Goal: Information Seeking & Learning: Learn about a topic

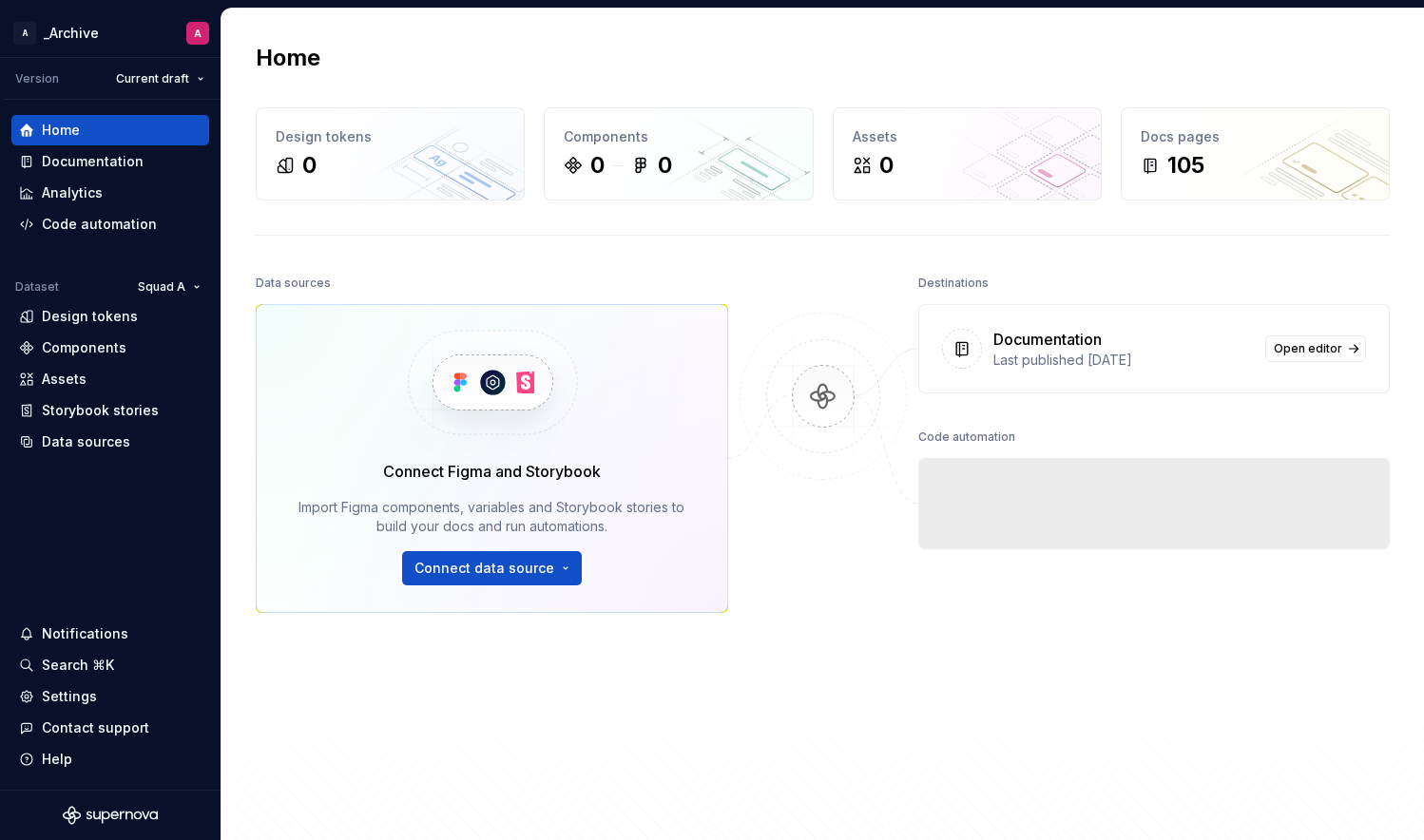
click at [983, 292] on div "Destinations" at bounding box center [953, 283] width 71 height 27
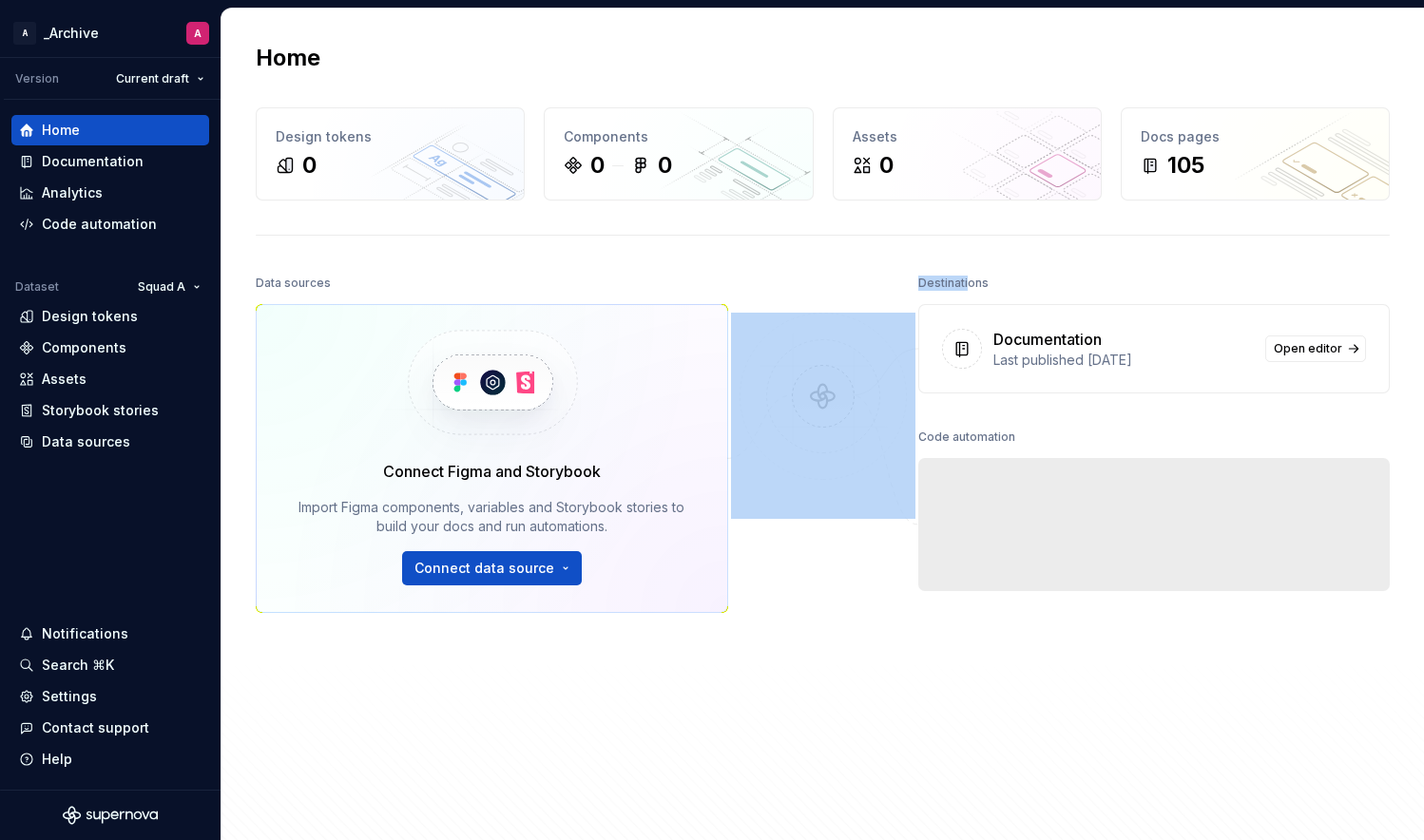
drag, startPoint x: 954, startPoint y: 280, endPoint x: 912, endPoint y: 283, distance: 42.1
click at [912, 283] on div "Data sources Connect Figma and Storybook Import Figma components, variables and…" at bounding box center [823, 560] width 1134 height 580
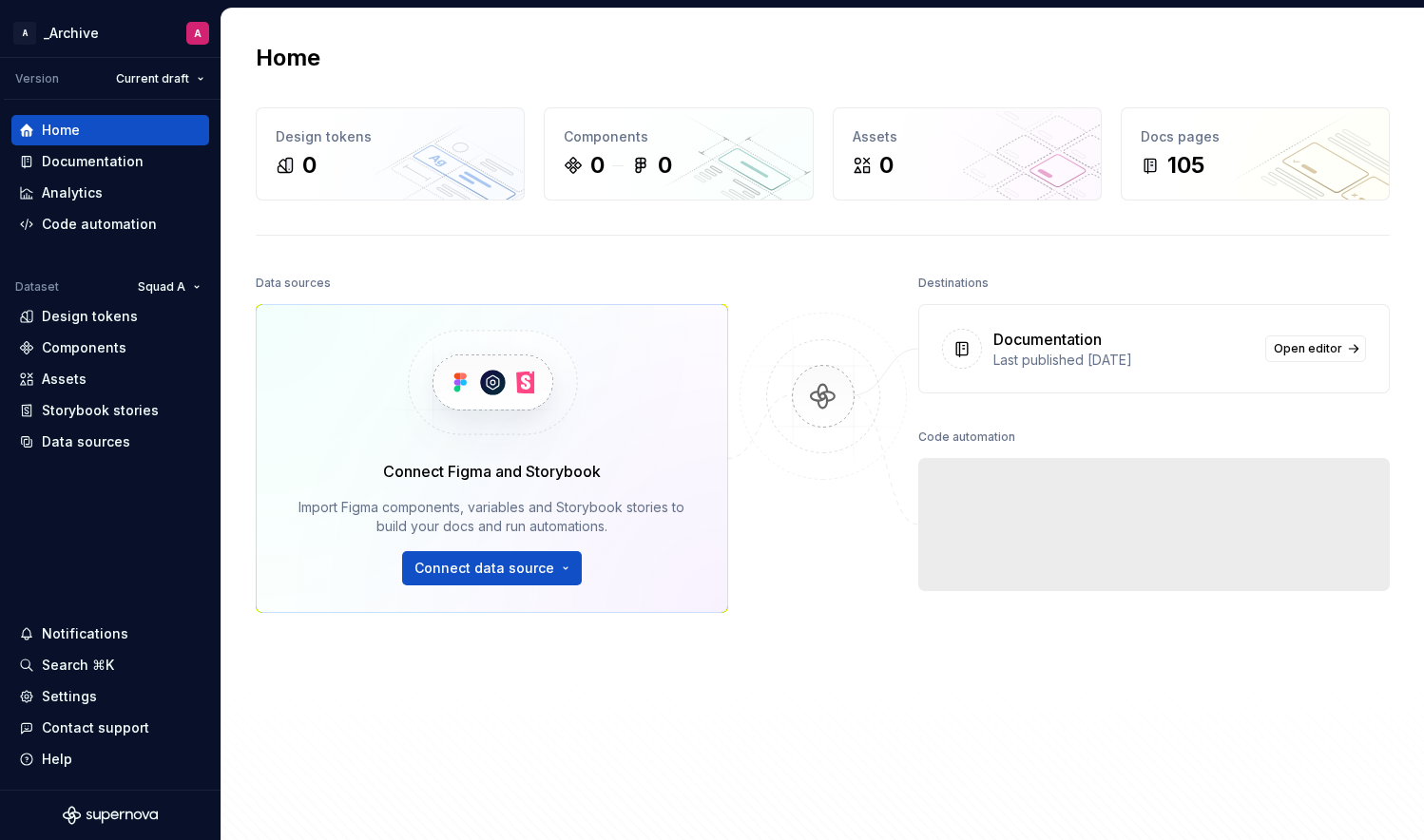
click at [1086, 411] on div "Destinations Documentation Last published [DATE] Open editor Code automation Ex…" at bounding box center [1154, 521] width 473 height 504
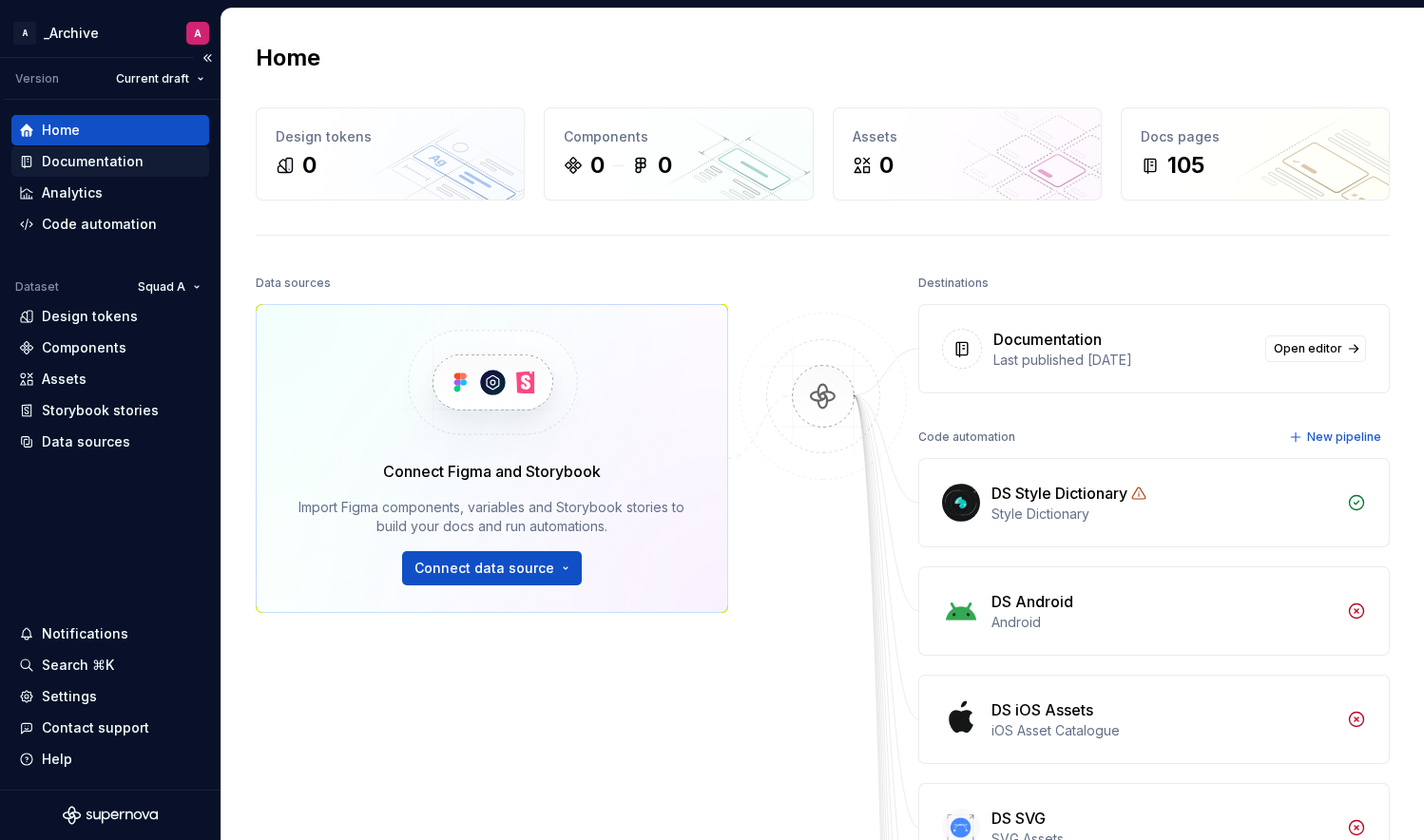
click at [98, 158] on div "Documentation" at bounding box center [92, 161] width 102 height 19
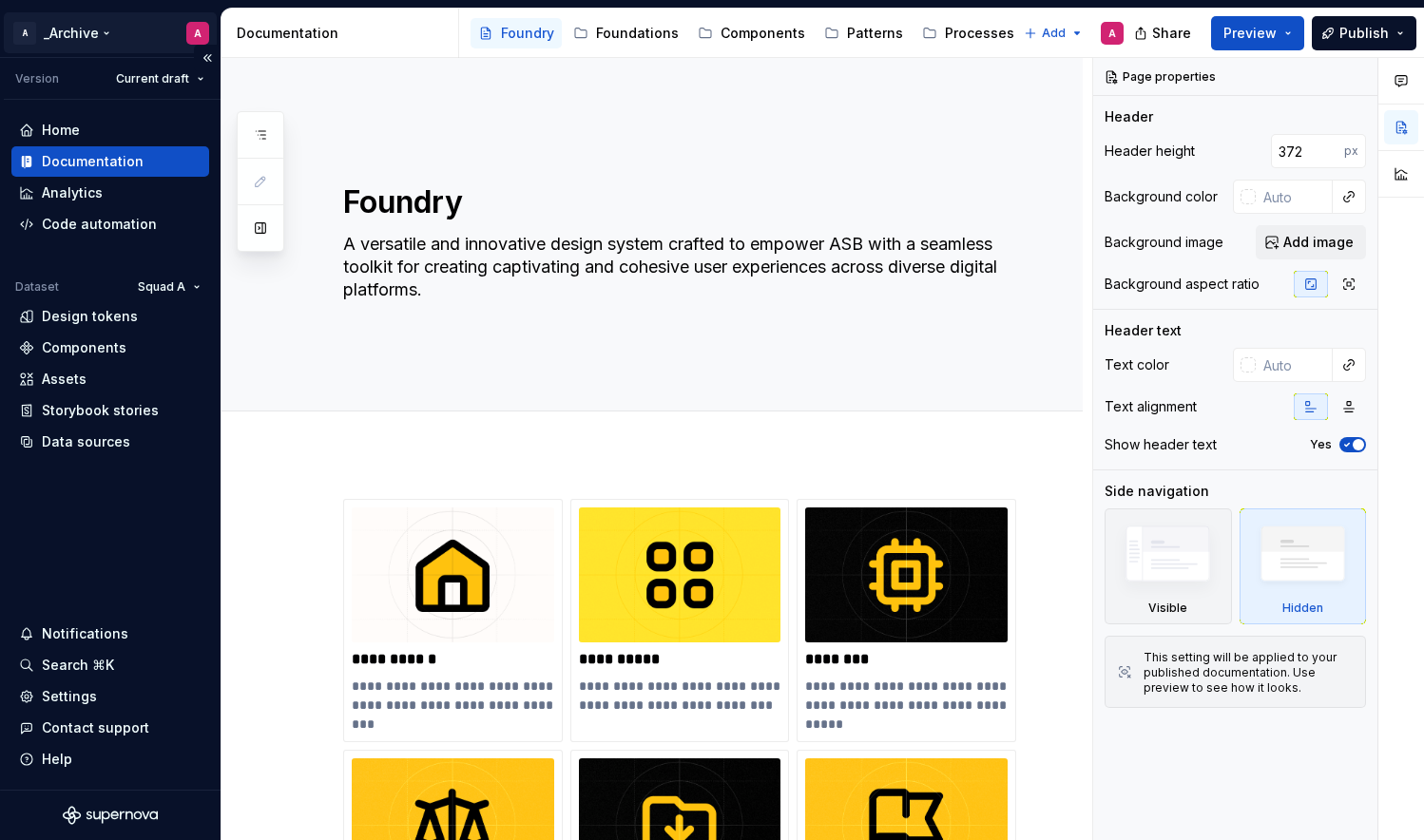
click at [194, 32] on html "**********" at bounding box center [712, 420] width 1424 height 840
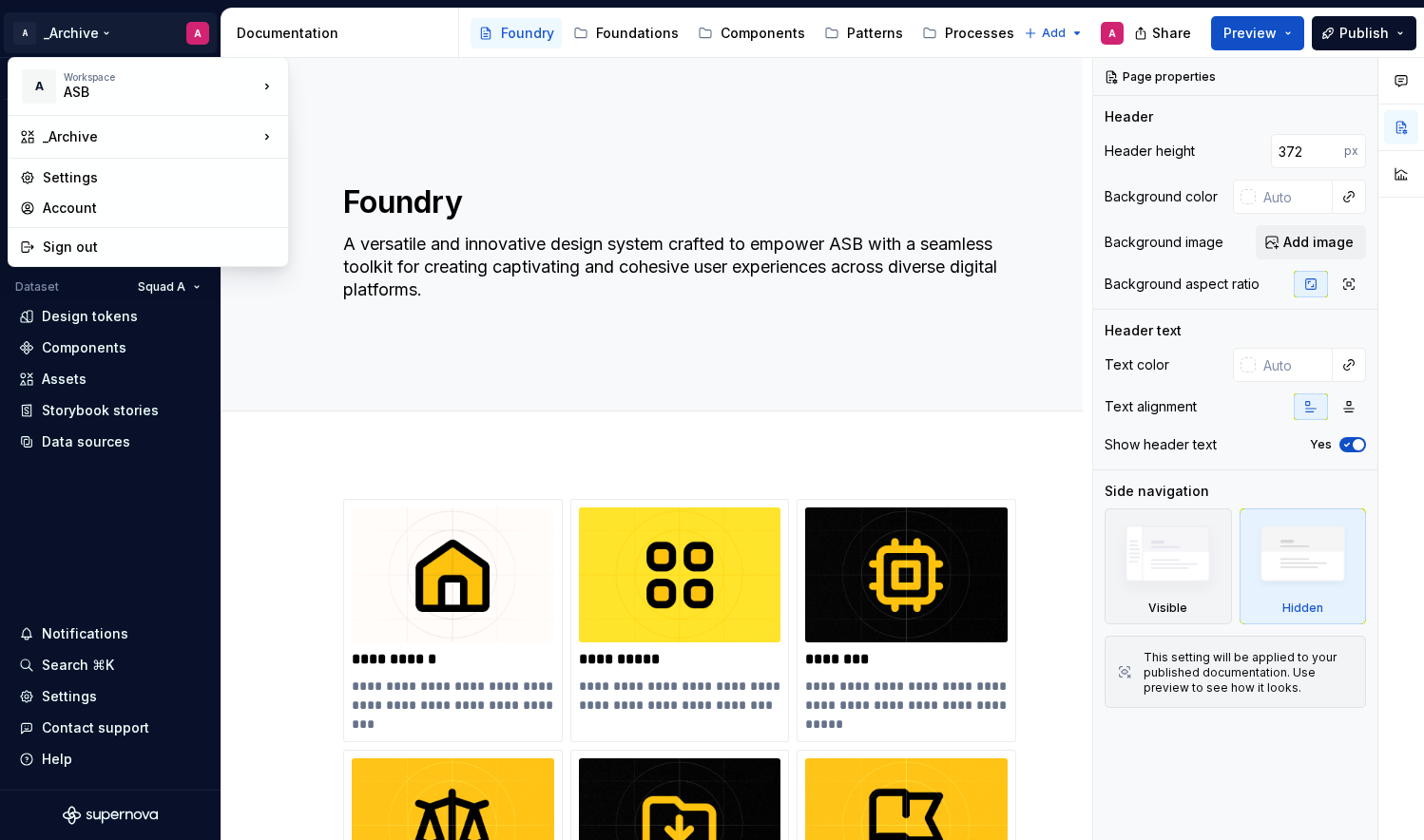
click at [161, 518] on html "**********" at bounding box center [712, 420] width 1424 height 840
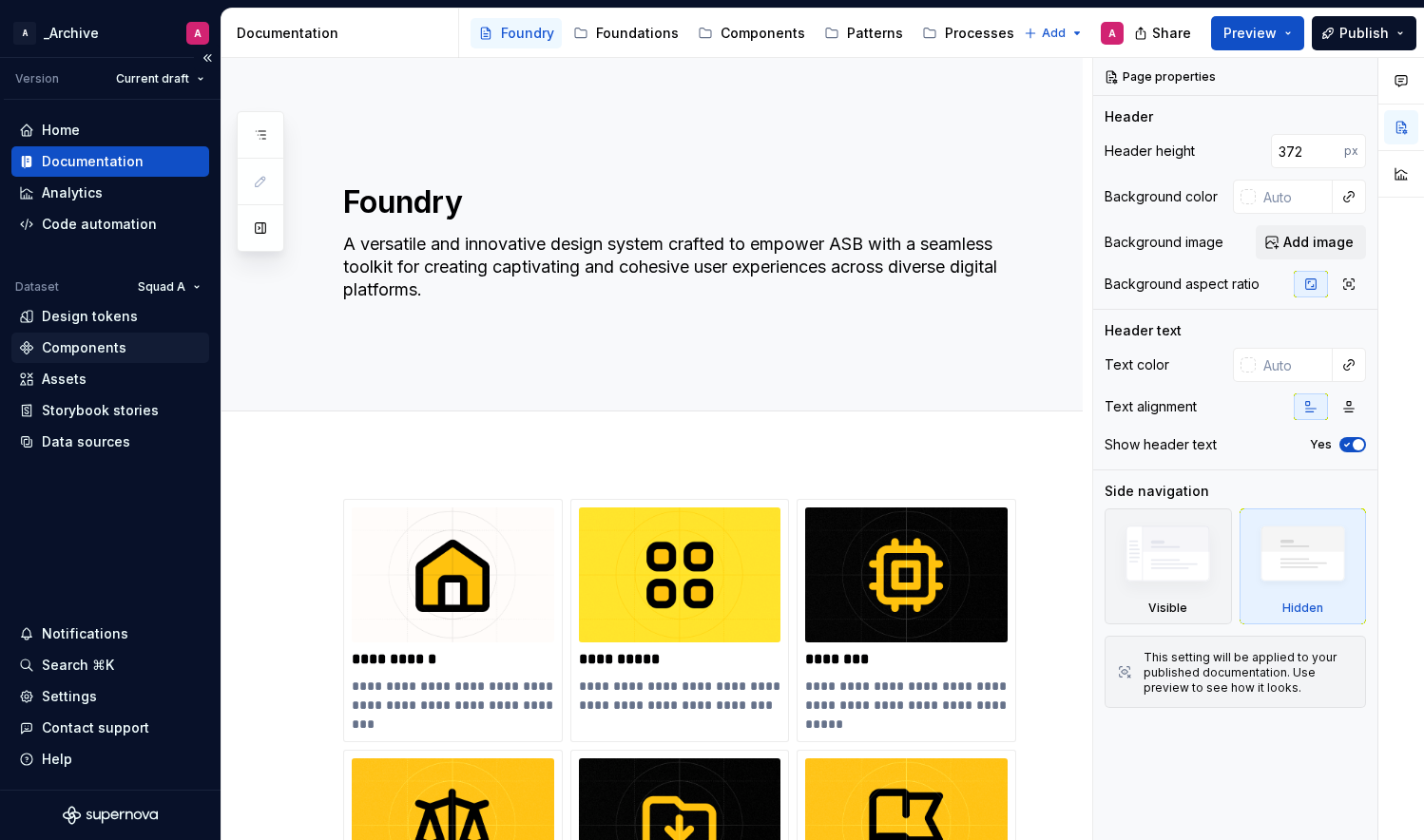
click at [86, 334] on div "Components" at bounding box center [110, 347] width 198 height 30
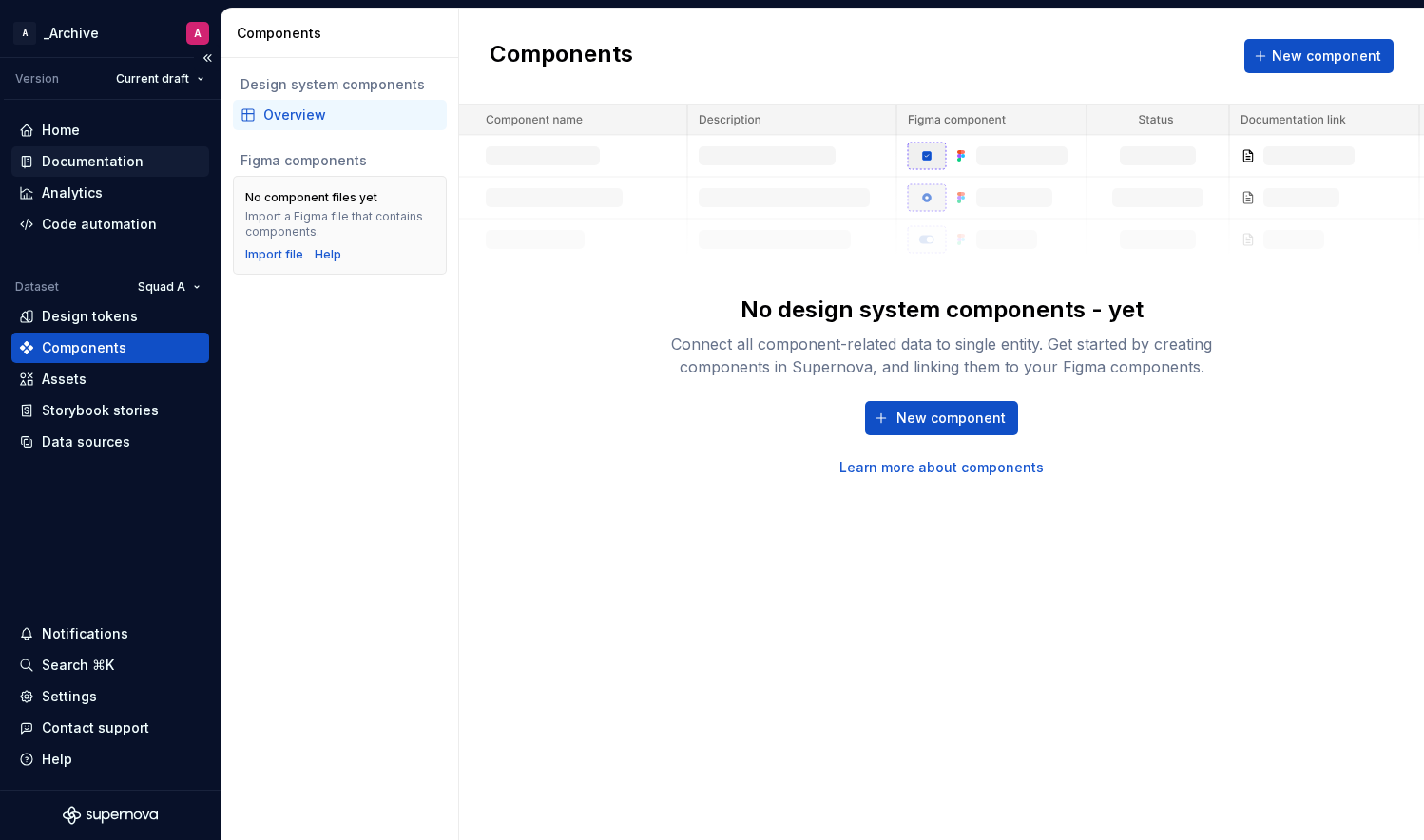
click at [90, 155] on div "Documentation" at bounding box center [92, 161] width 102 height 19
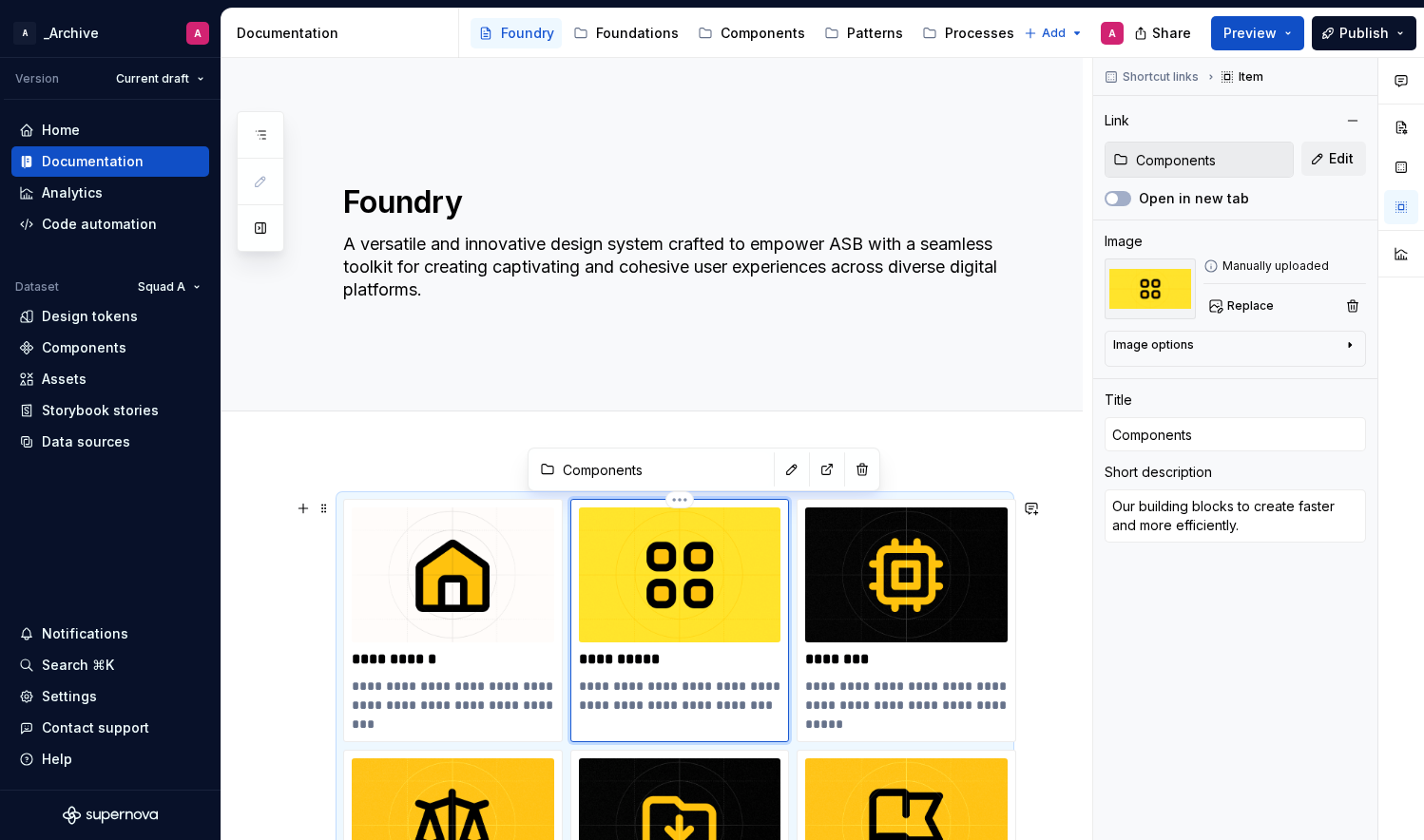
click at [710, 543] on img at bounding box center [680, 575] width 202 height 135
click at [814, 466] on button "button" at bounding box center [828, 470] width 27 height 27
type textarea "*"
